Goal: Navigation & Orientation: Find specific page/section

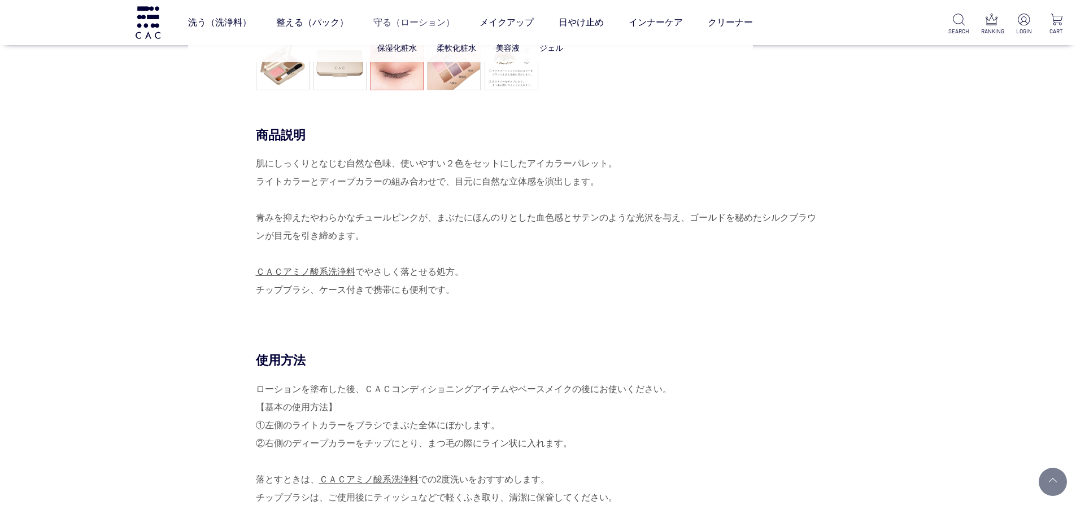
scroll to position [282, 0]
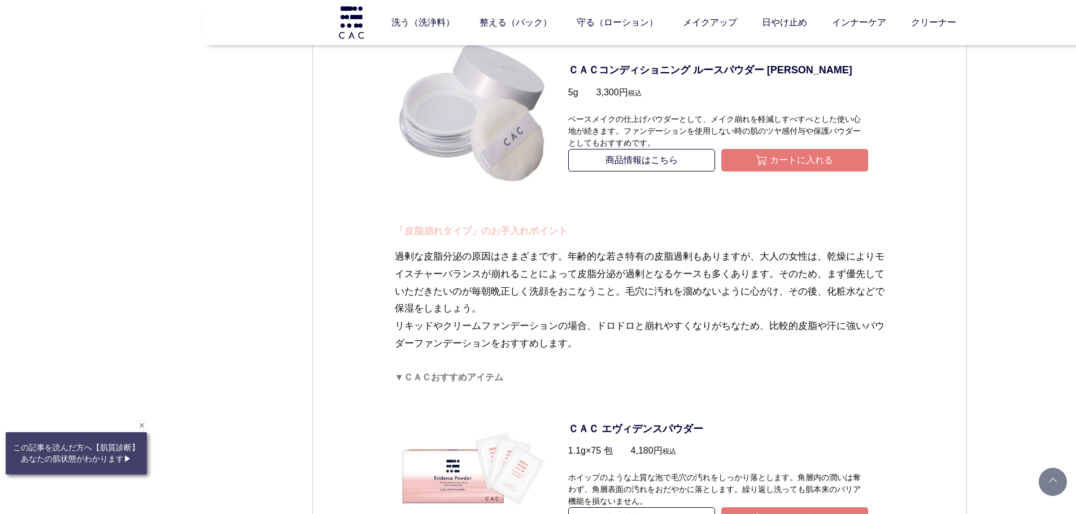
scroll to position [2146, 0]
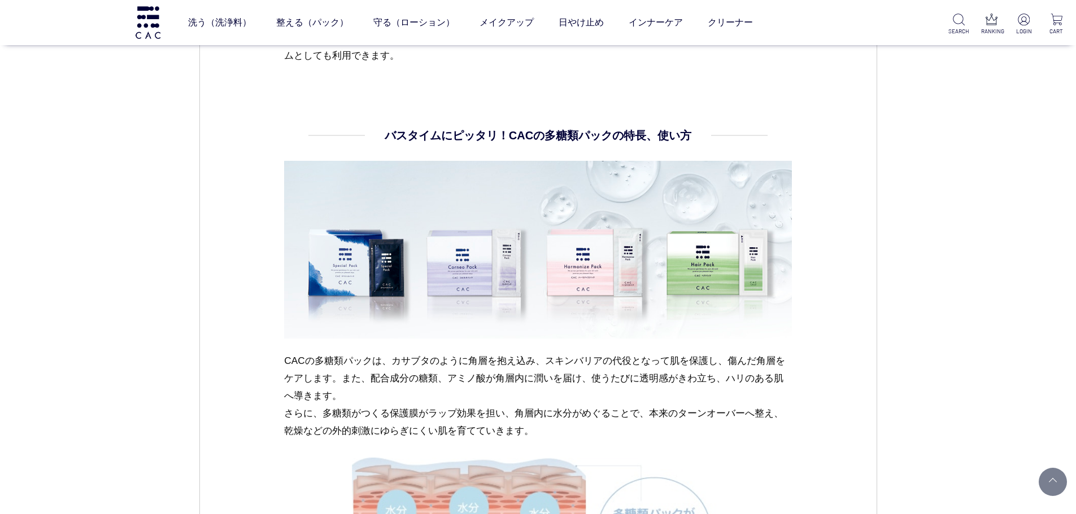
scroll to position [1073, 0]
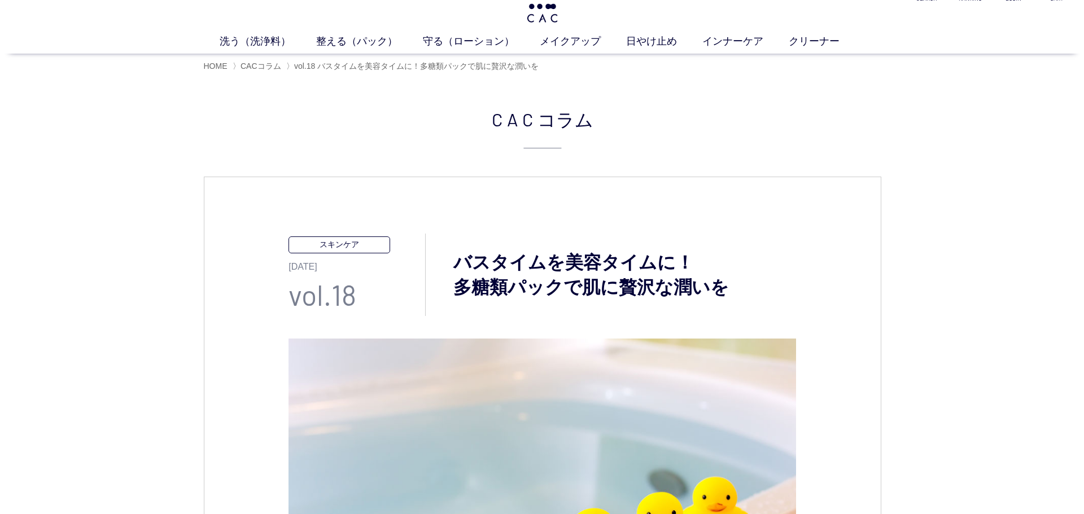
scroll to position [0, 0]
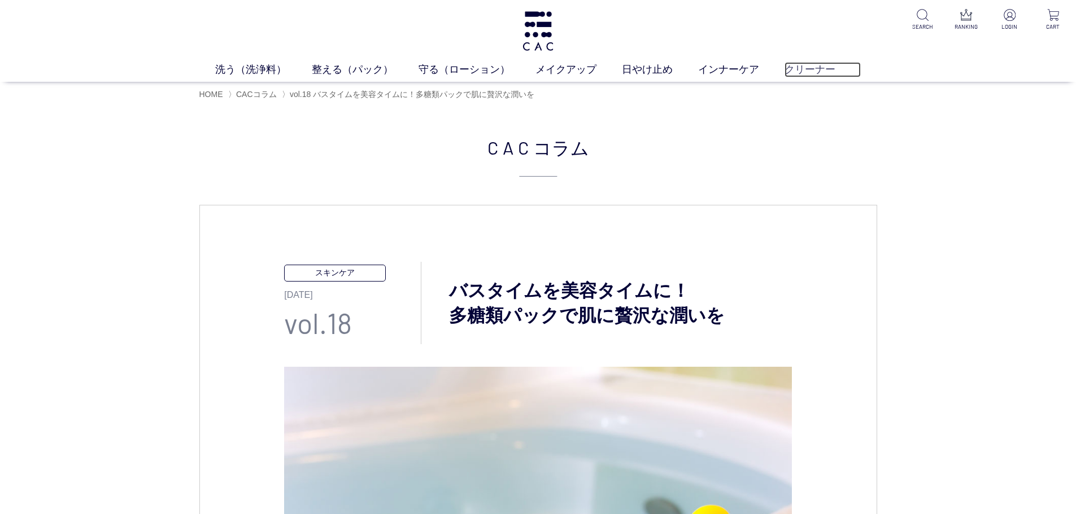
click at [818, 71] on link "クリーナー" at bounding box center [822, 69] width 76 height 15
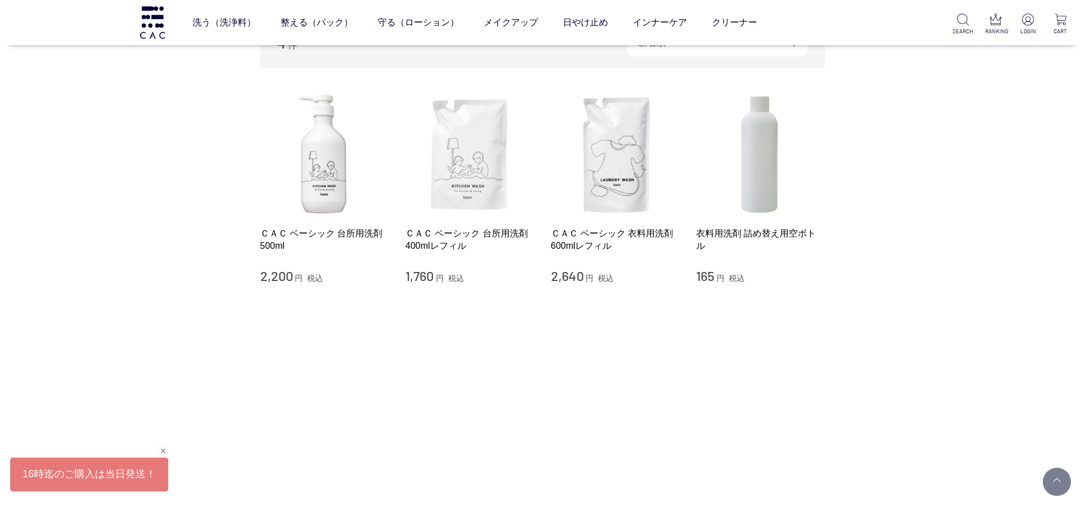
scroll to position [169, 0]
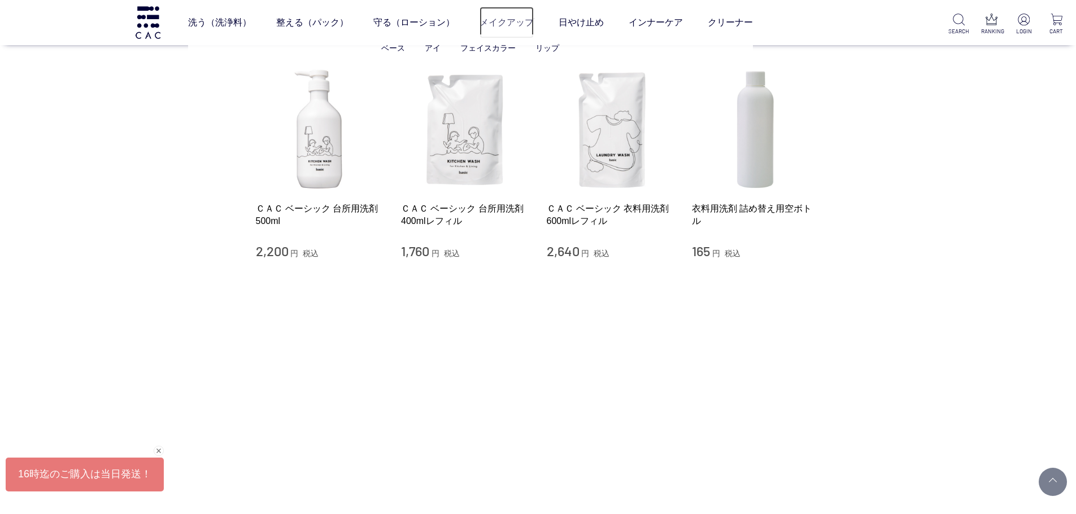
click at [499, 26] on link "メイクアップ" at bounding box center [506, 23] width 54 height 32
